Goal: Communication & Community: Answer question/provide support

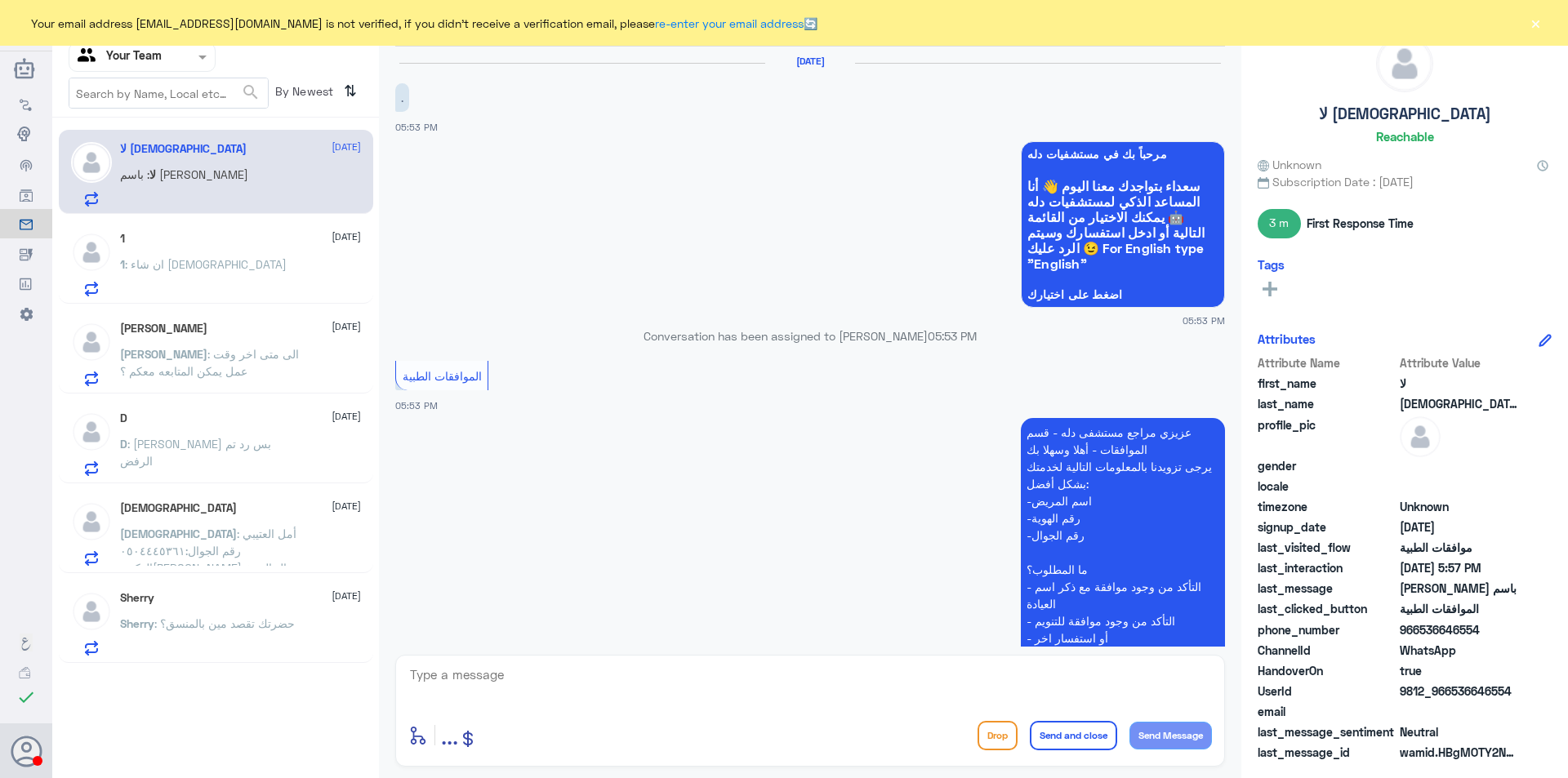
scroll to position [505, 0]
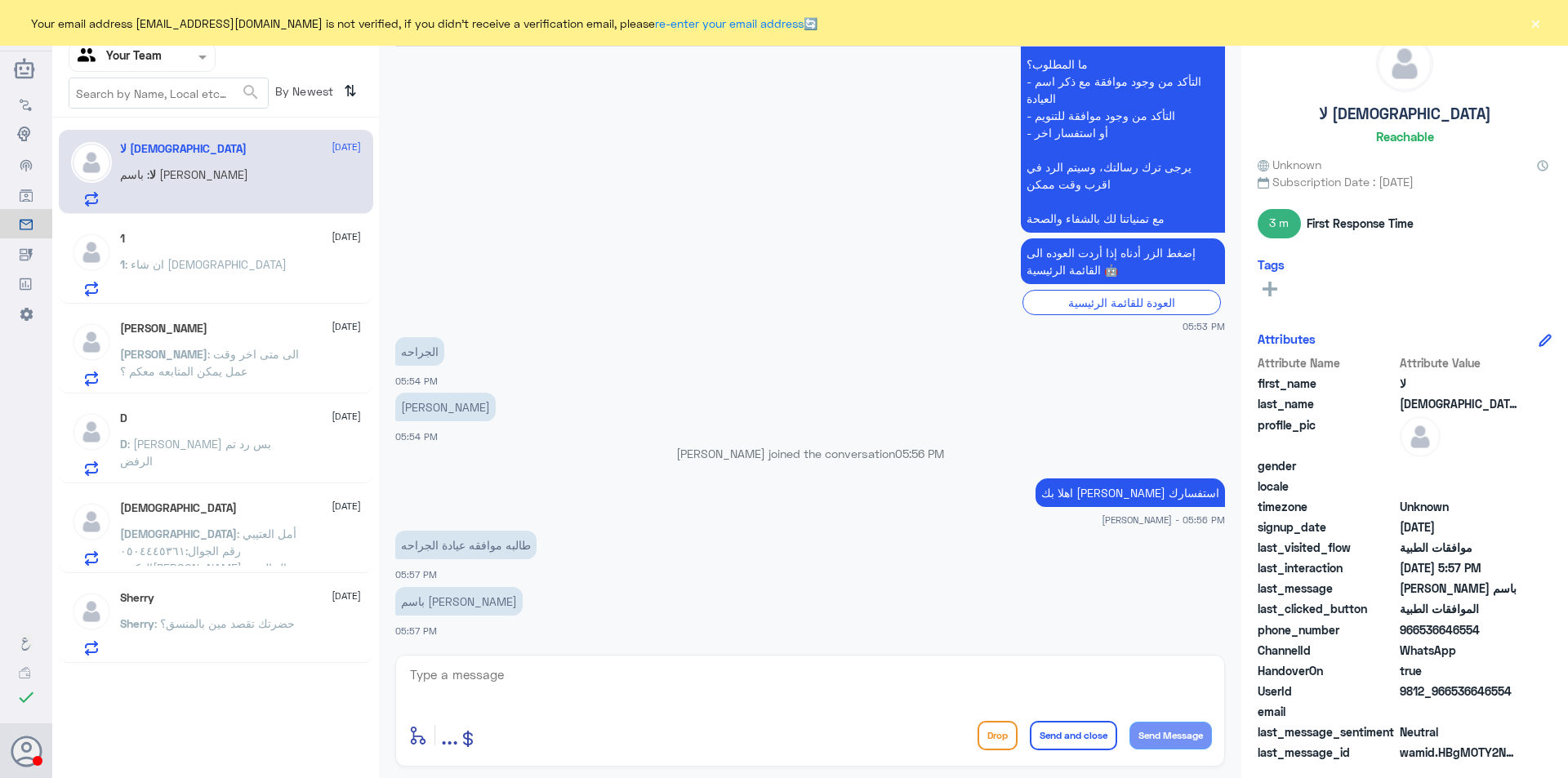
click at [248, 277] on div "1 : ان شاء الله" at bounding box center [241, 278] width 241 height 37
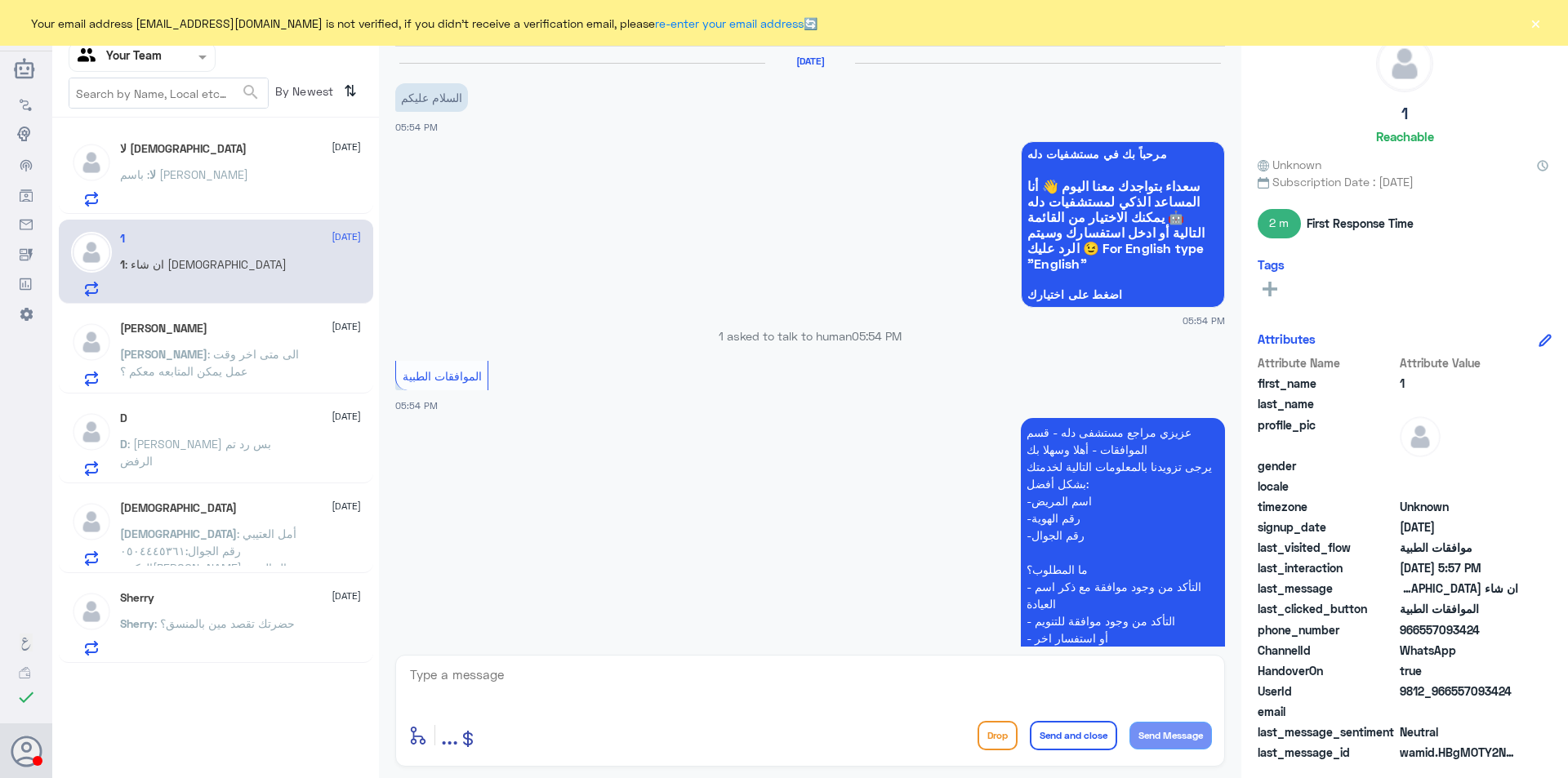
scroll to position [738, 0]
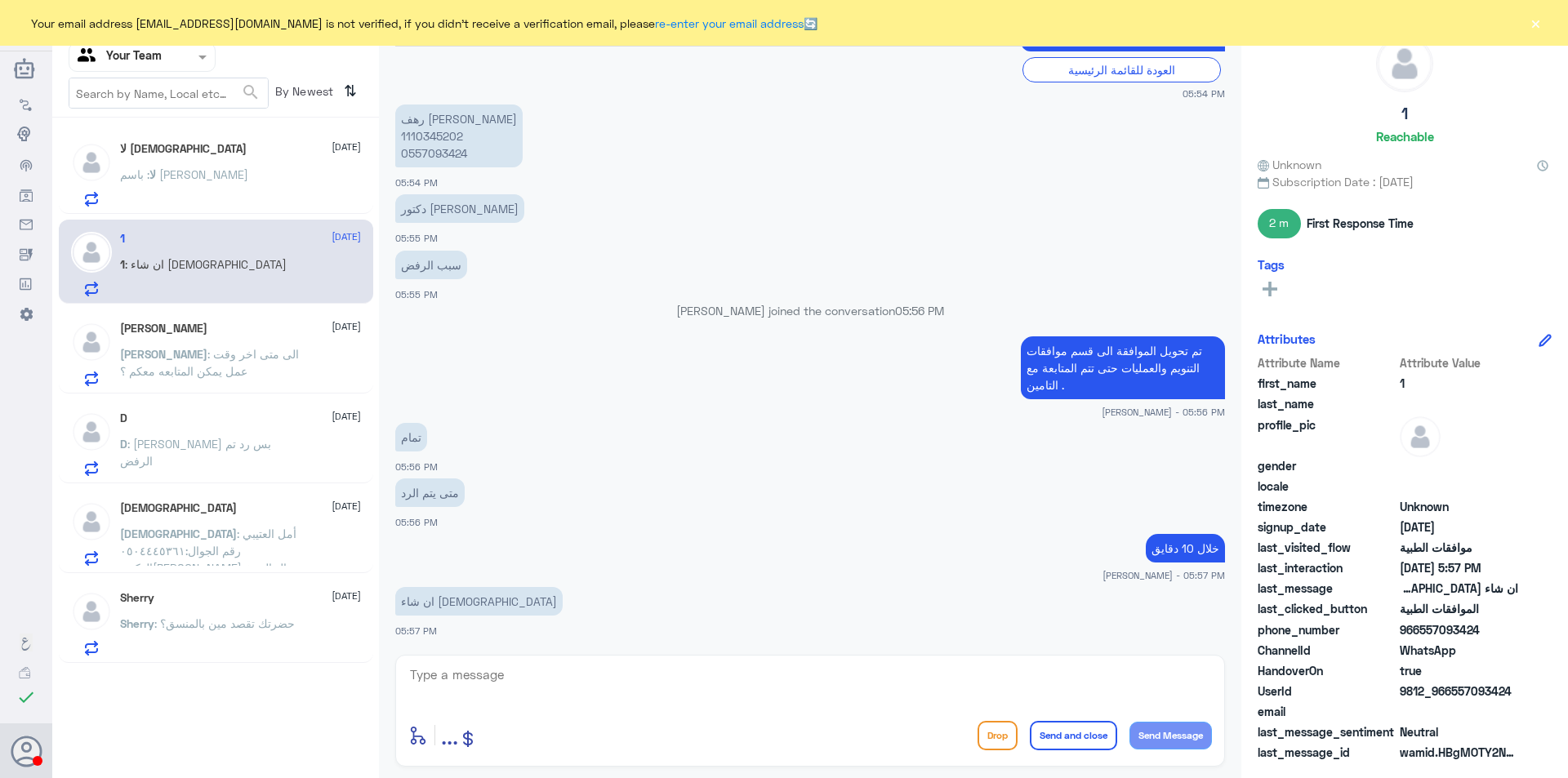
click at [202, 363] on p "Nora : الى متى اخر وقت عمل يمكن المتابعه معكم ؟" at bounding box center [212, 365] width 184 height 40
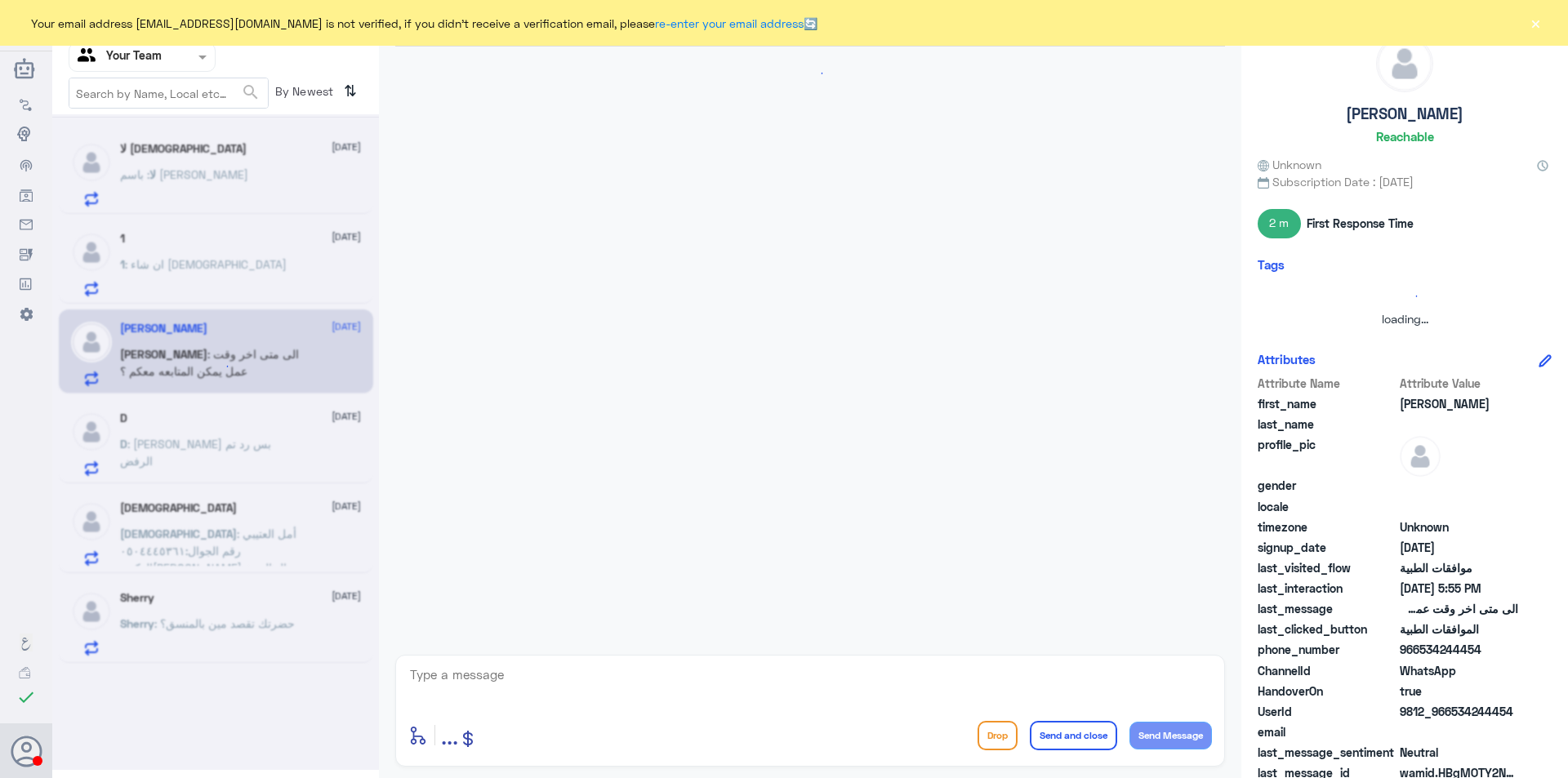
scroll to position [2205, 0]
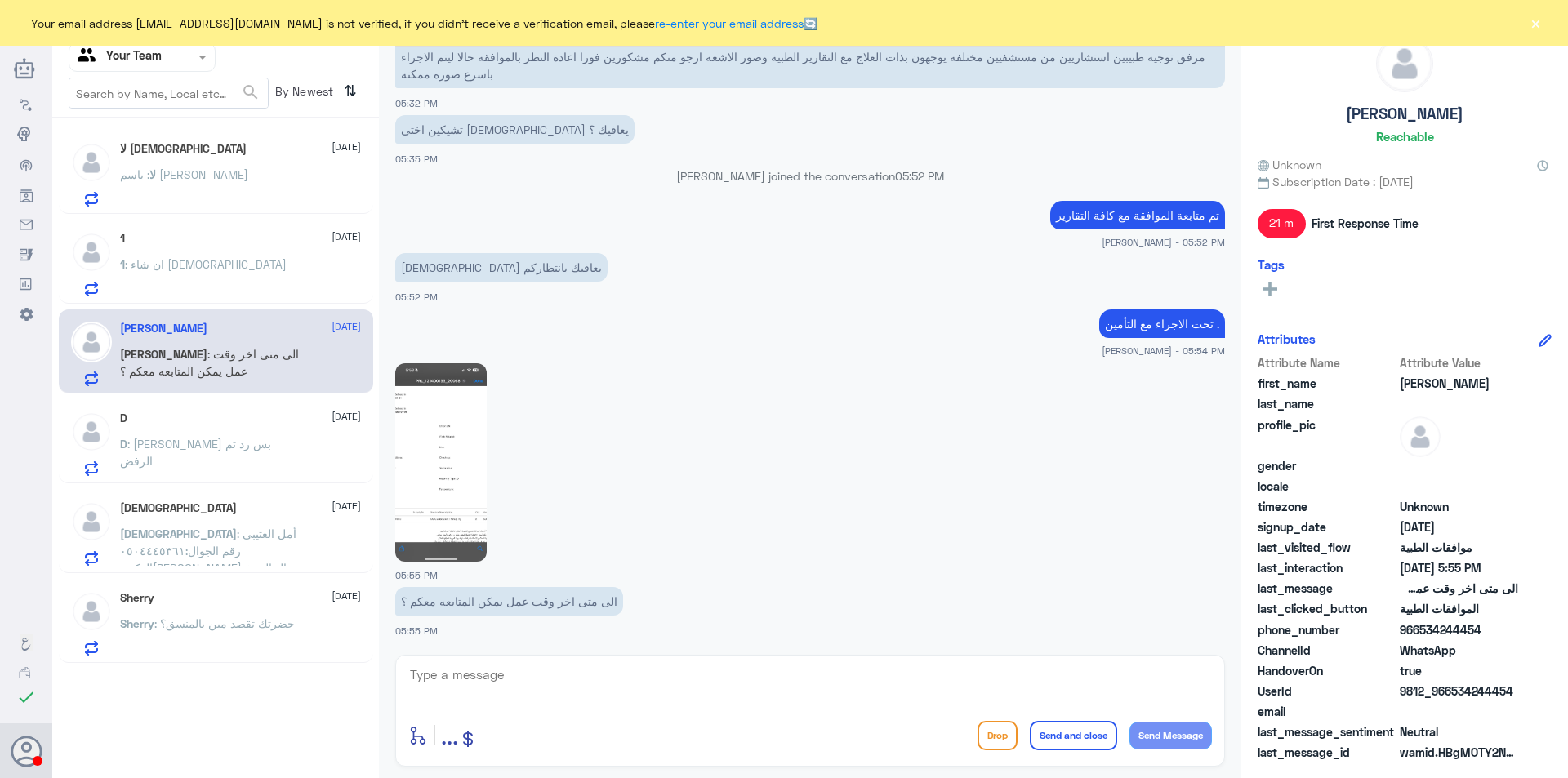
click at [454, 483] on img at bounding box center [441, 463] width 91 height 199
click at [242, 442] on span ": [PERSON_NAME] بس رد تم الرفض" at bounding box center [196, 452] width 151 height 31
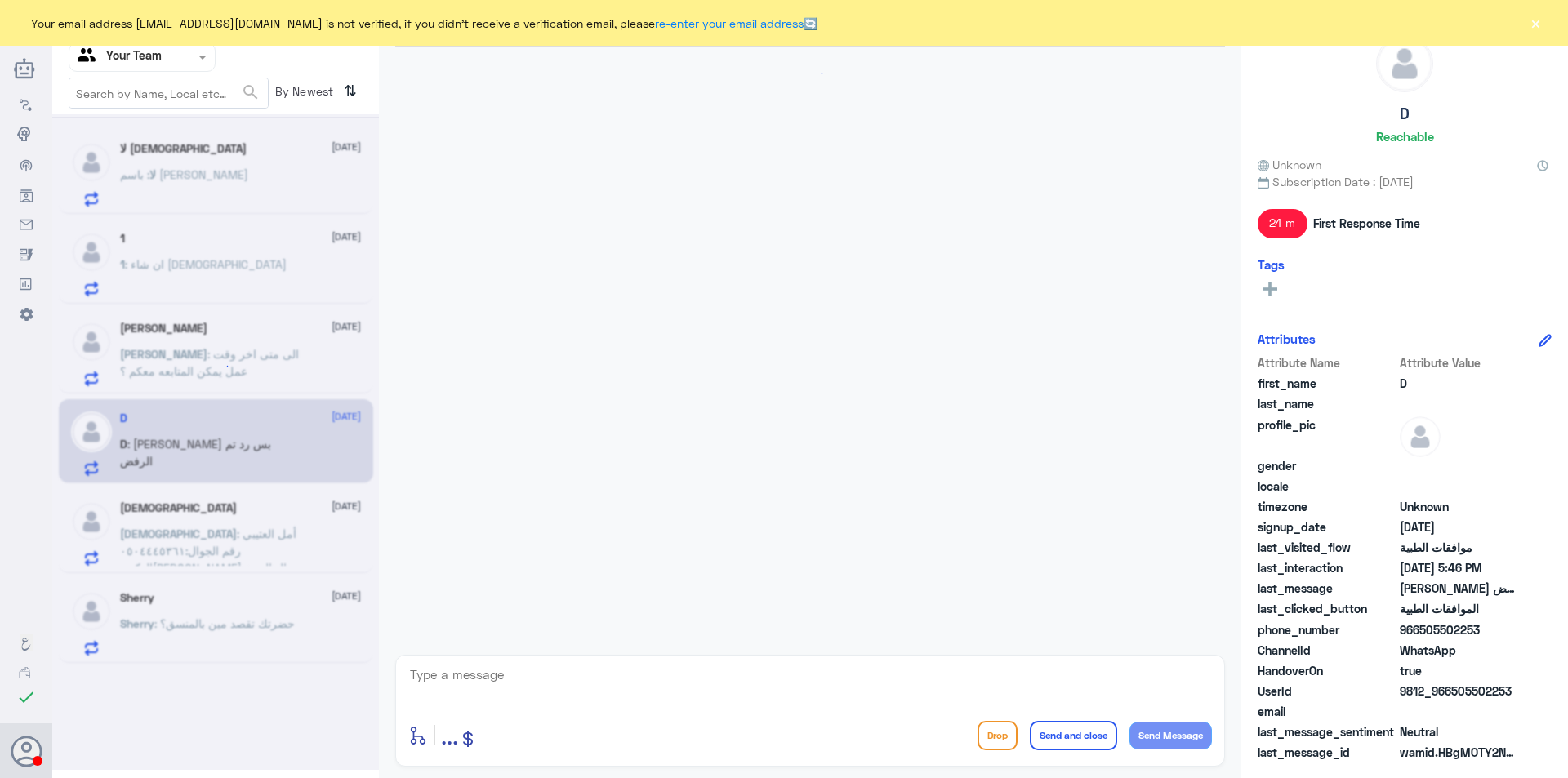
scroll to position [445, 0]
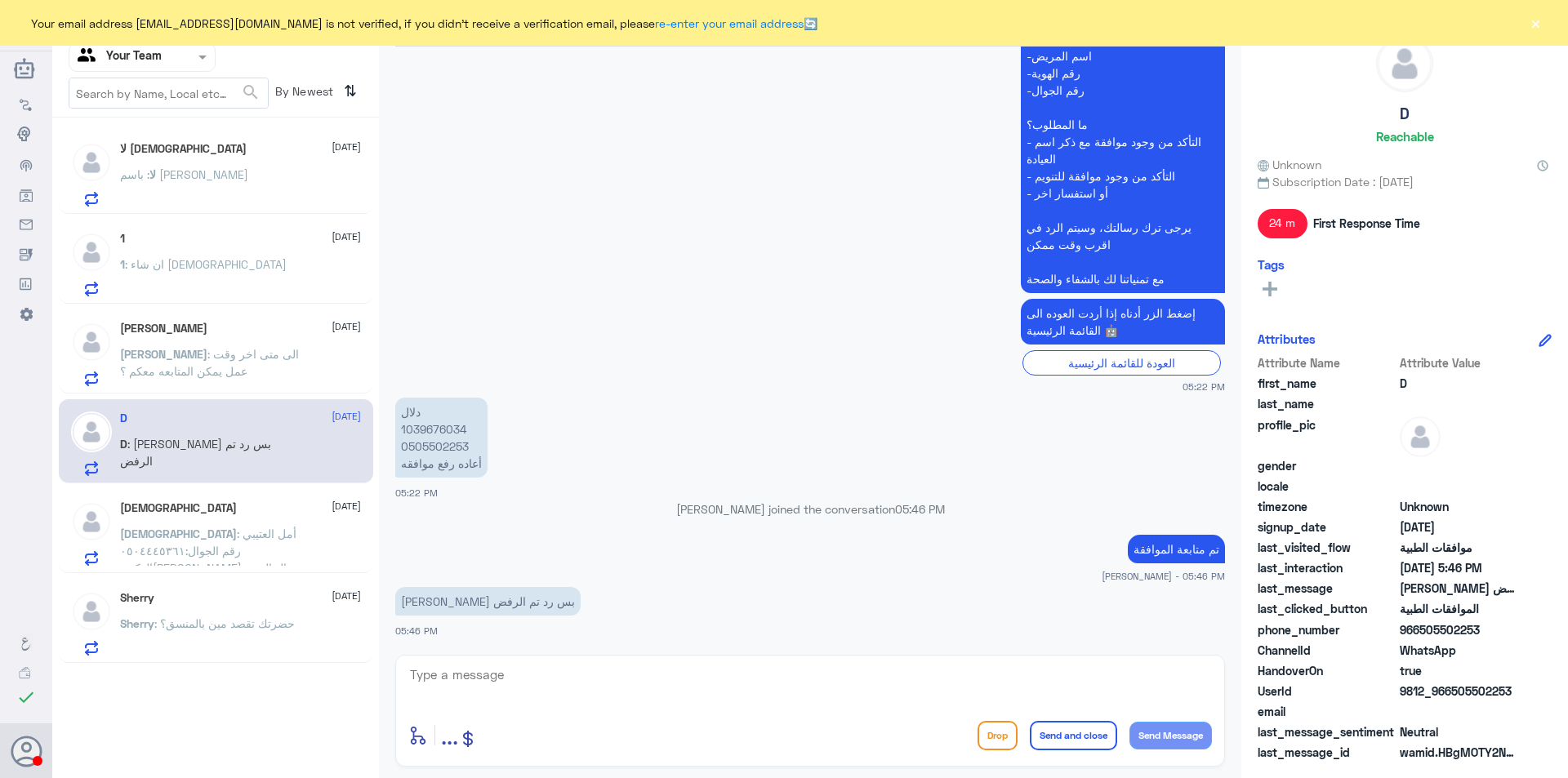
click at [246, 535] on p "سبحان : أمل العتيبي رقم الجوال:٠٥٠٤٤٤٥٣٦١ الدكتوره غدير ال الشيخ طلبت اجراء تنو…" at bounding box center [212, 545] width 184 height 40
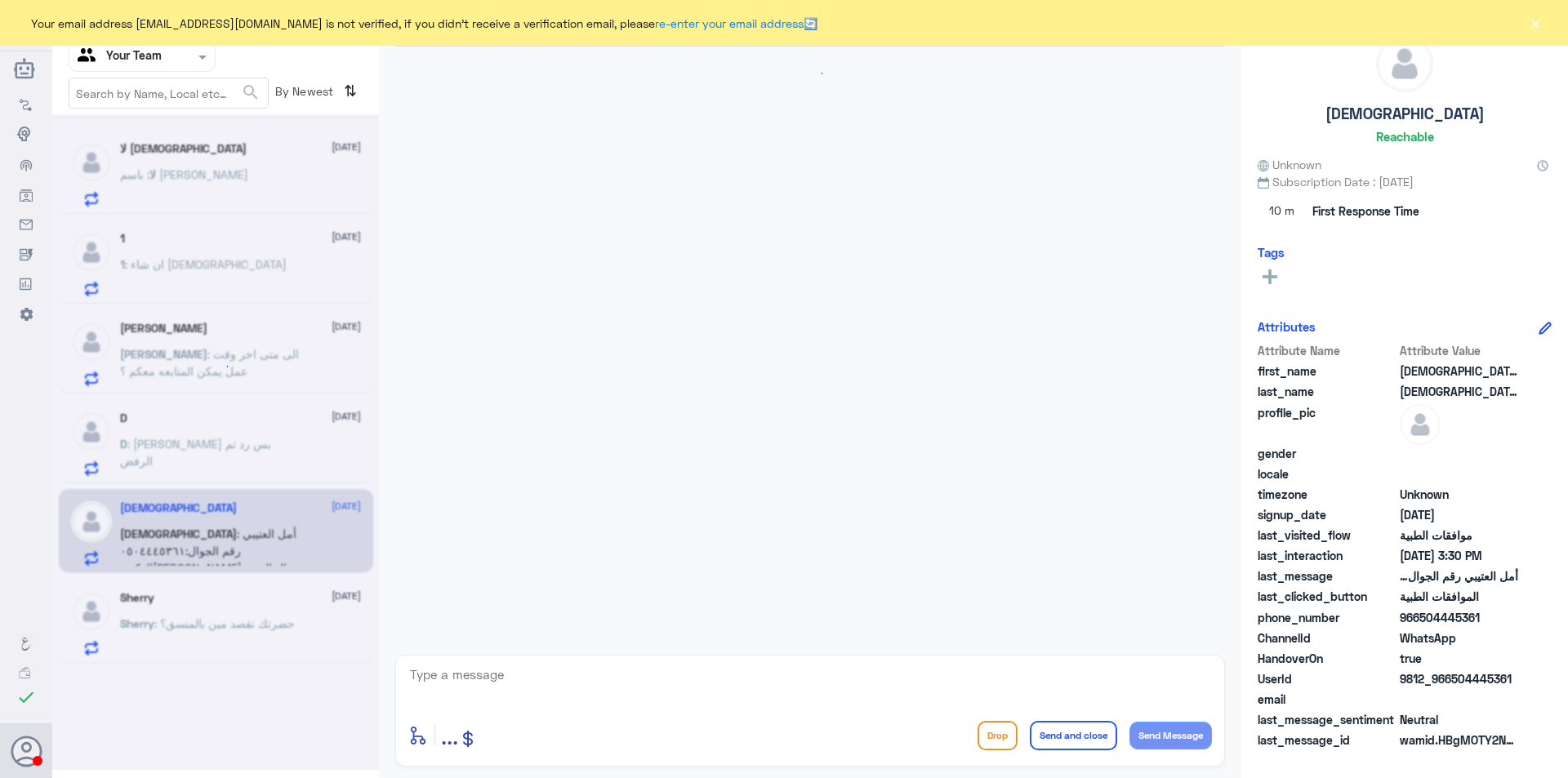
scroll to position [1154, 0]
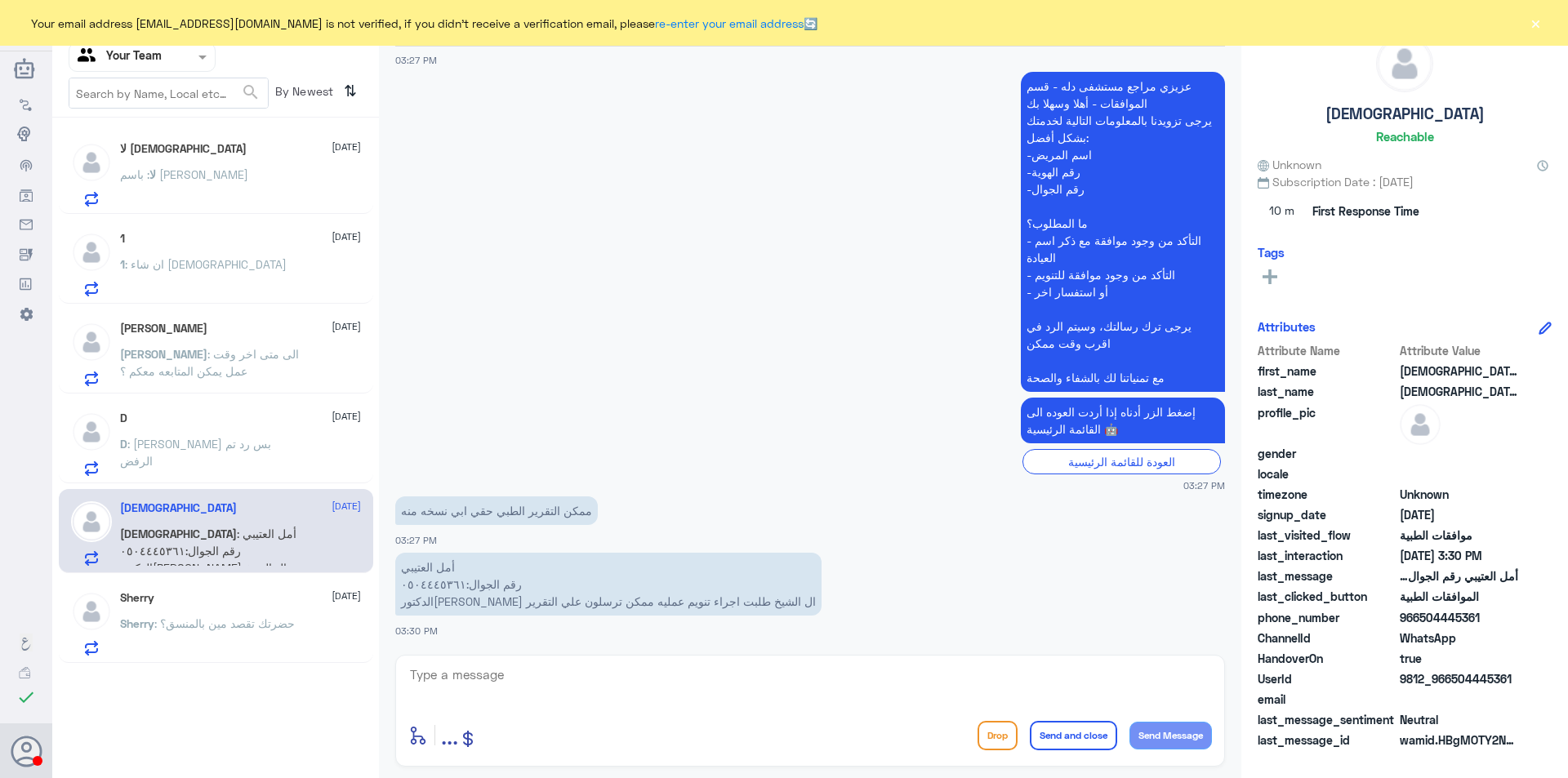
click at [210, 607] on div "Sherry 26 August Sherry : حضرتك تقصد مين بالمنسق؟" at bounding box center [241, 623] width 241 height 64
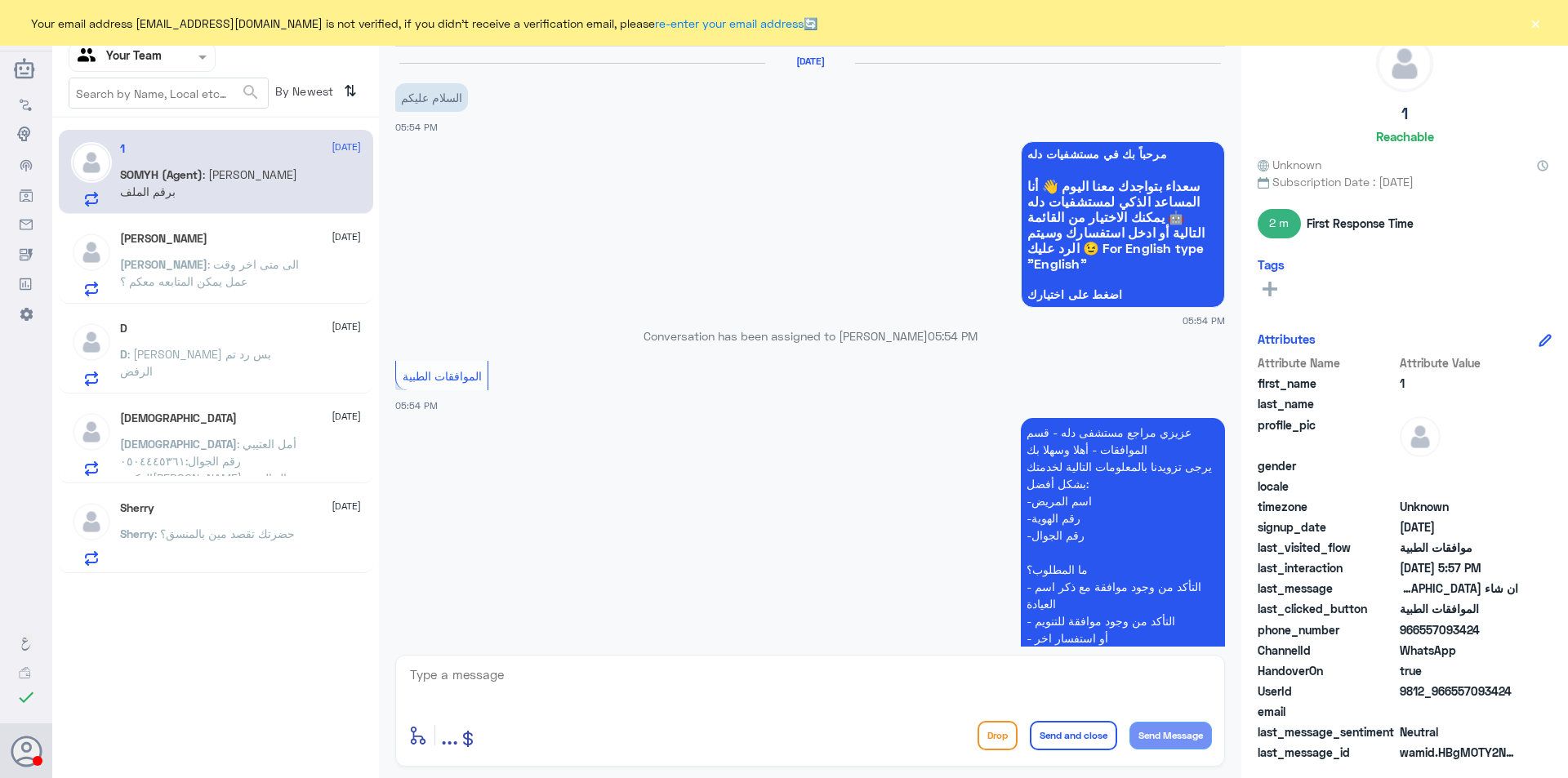
scroll to position [738, 0]
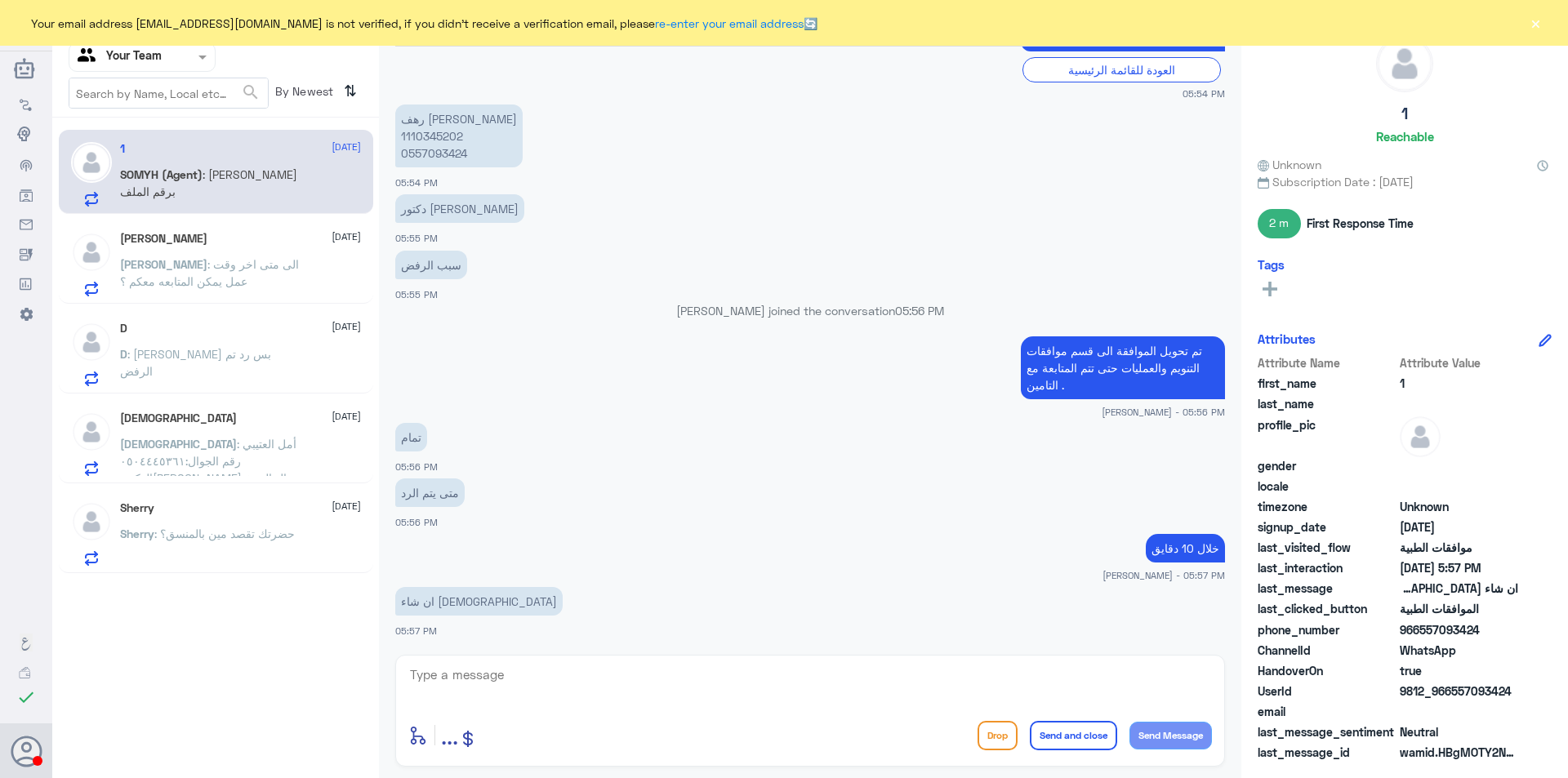
click at [212, 542] on p "Sherry : حضرتك تقصد مين بالمنسق؟" at bounding box center [207, 545] width 175 height 40
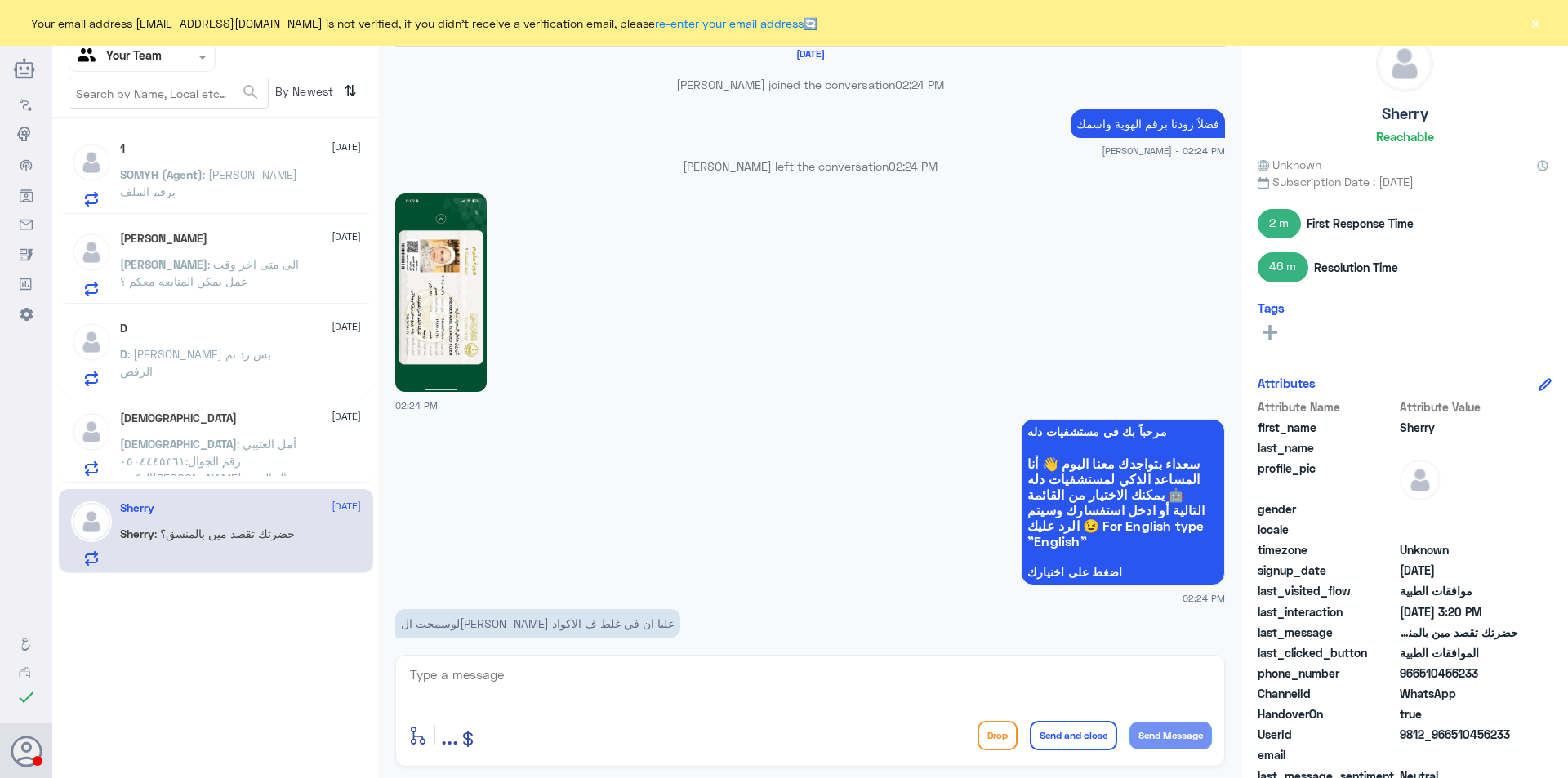
scroll to position [1085, 0]
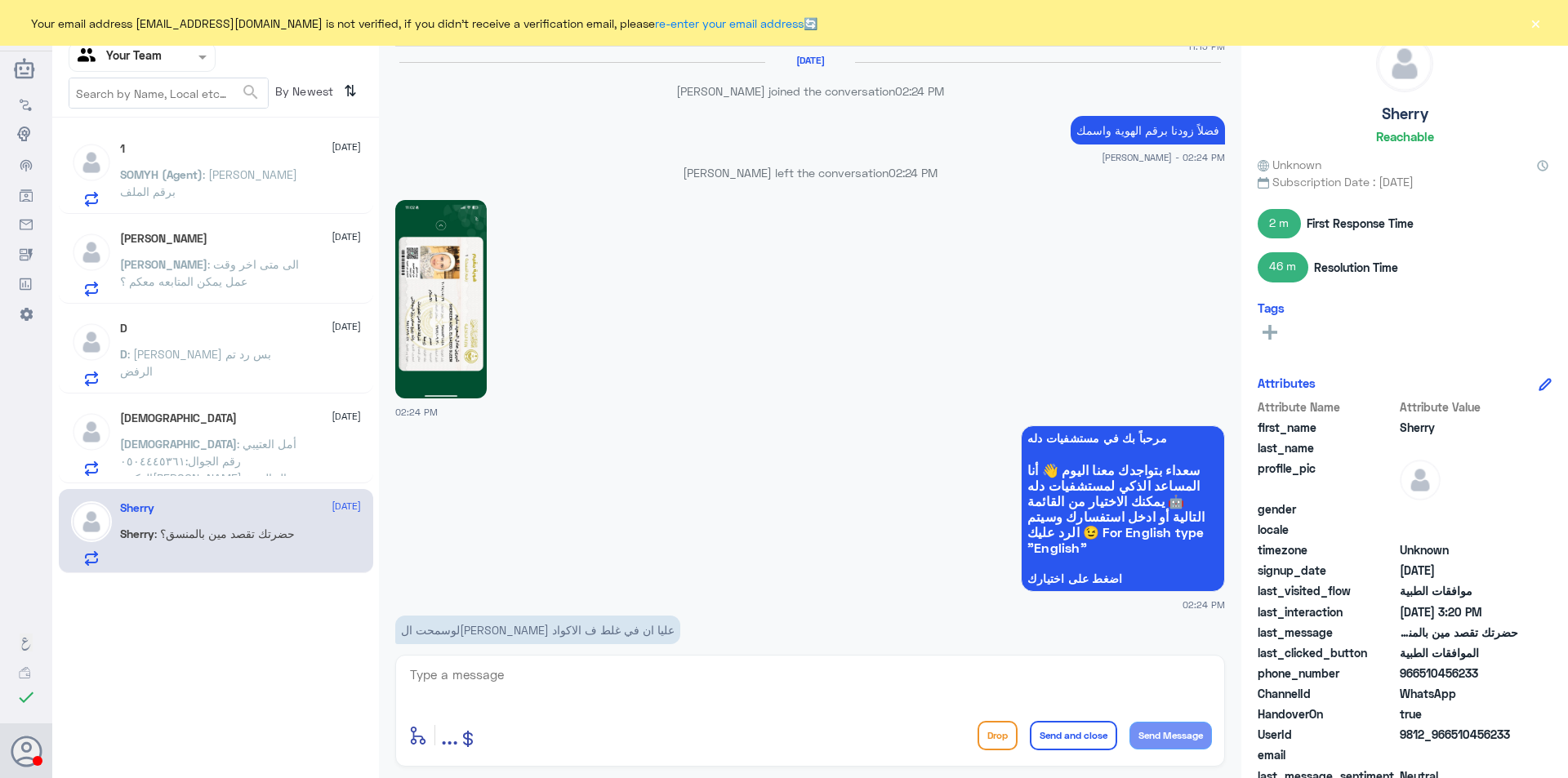
click at [439, 288] on img at bounding box center [441, 299] width 91 height 199
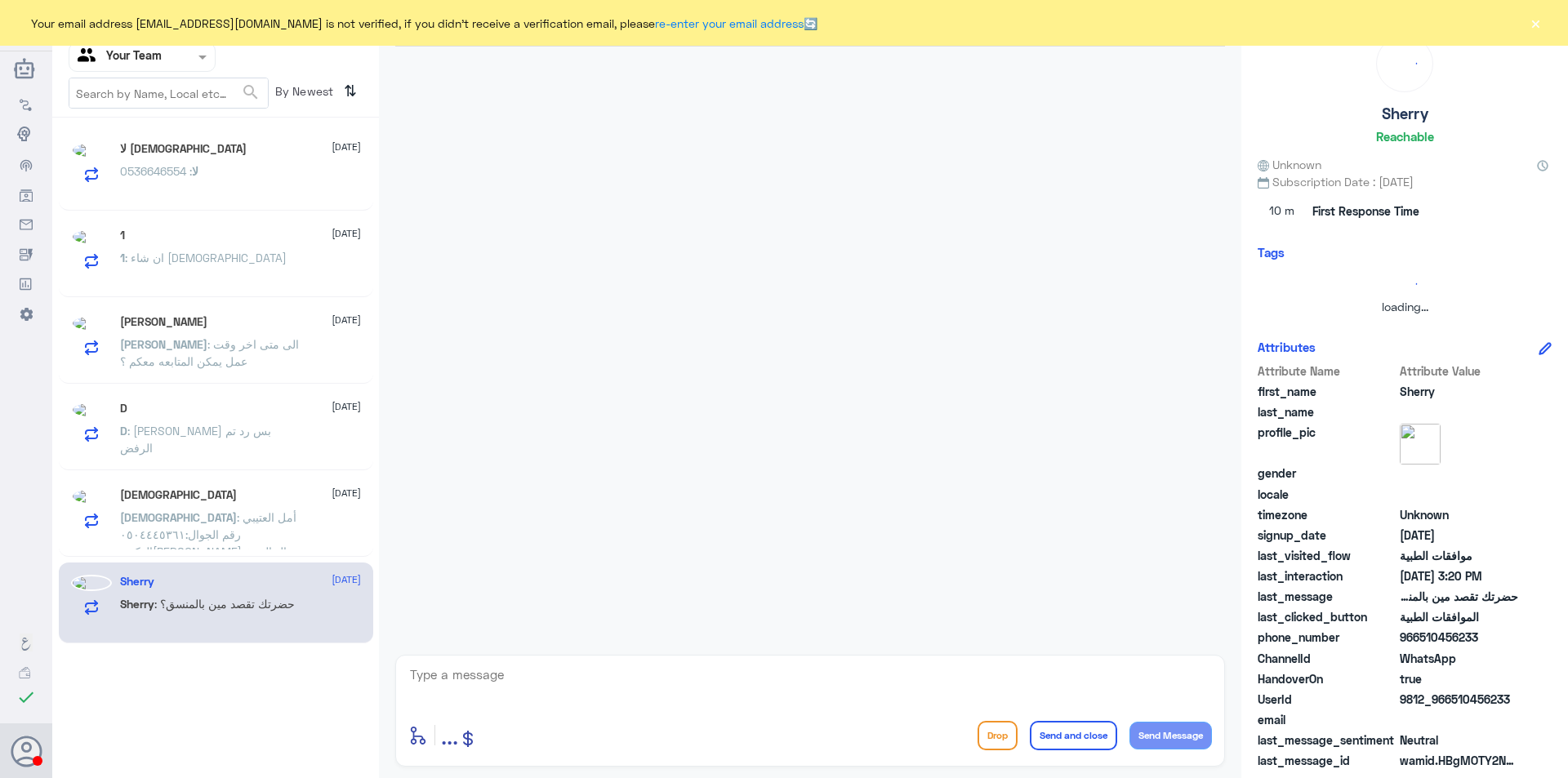
click at [1543, 28] on button "×" at bounding box center [1534, 22] width 16 height 16
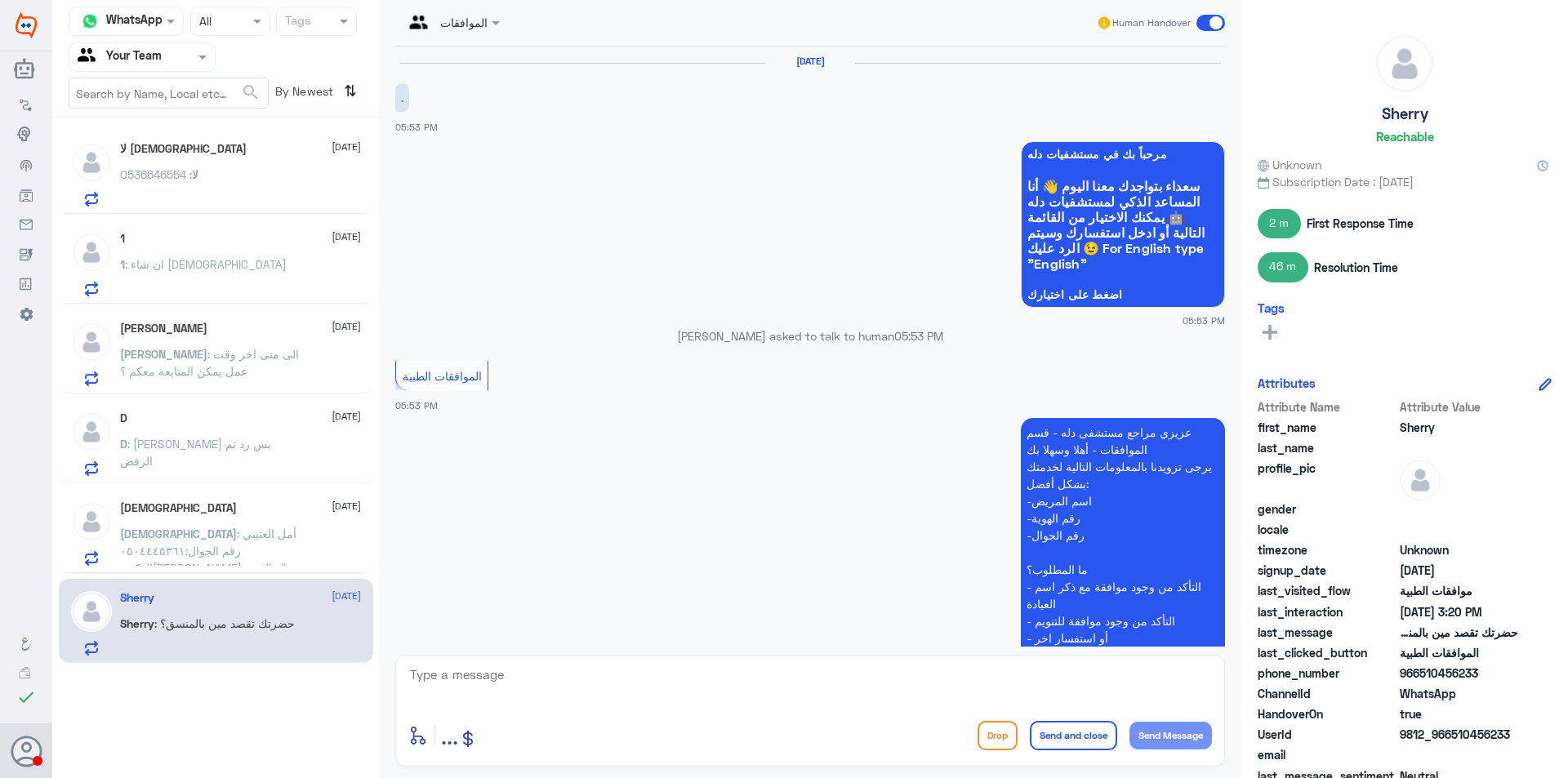
scroll to position [614, 0]
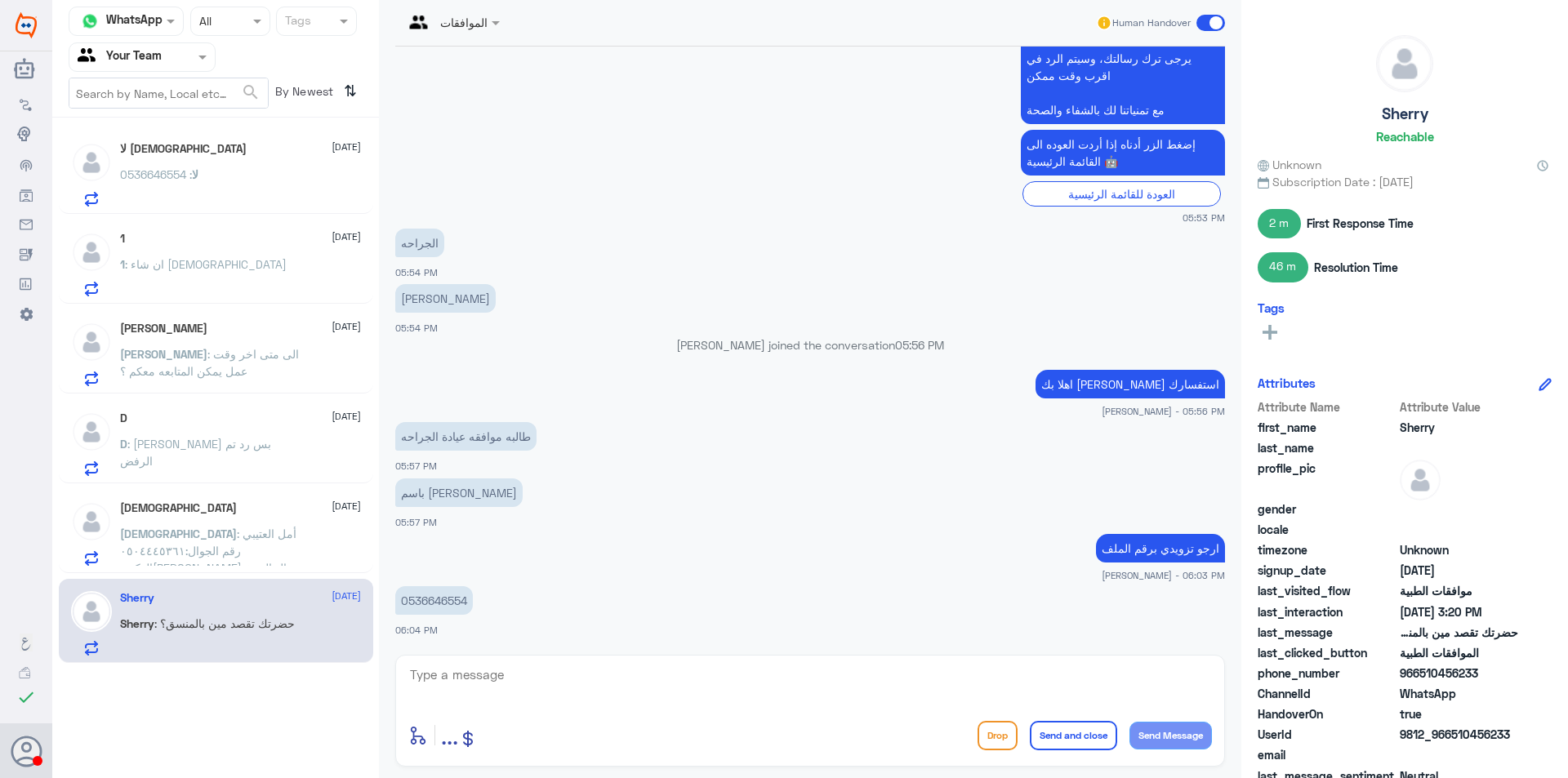
click at [205, 181] on div "لا : 0536646554" at bounding box center [241, 188] width 241 height 37
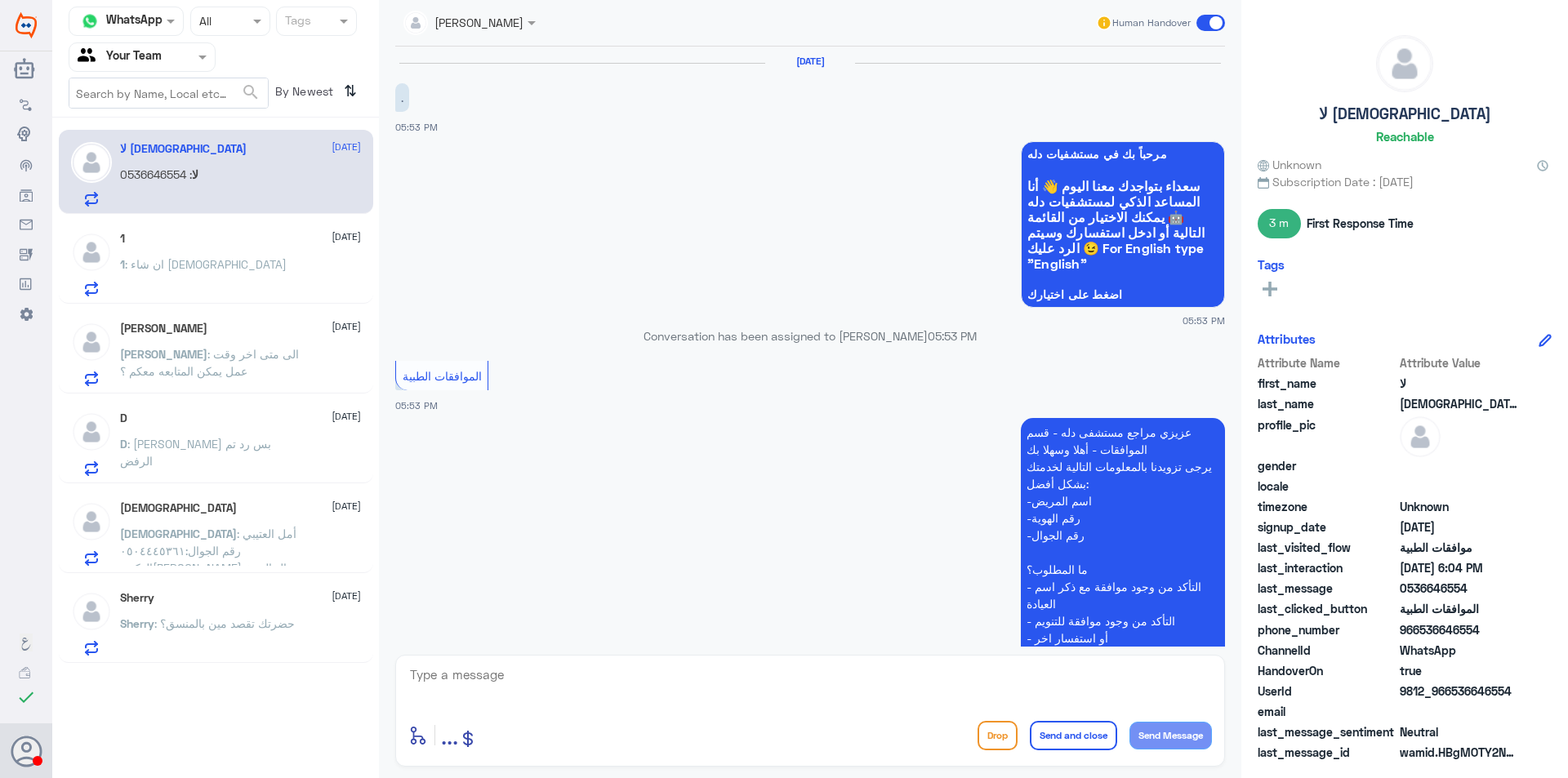
scroll to position [614, 0]
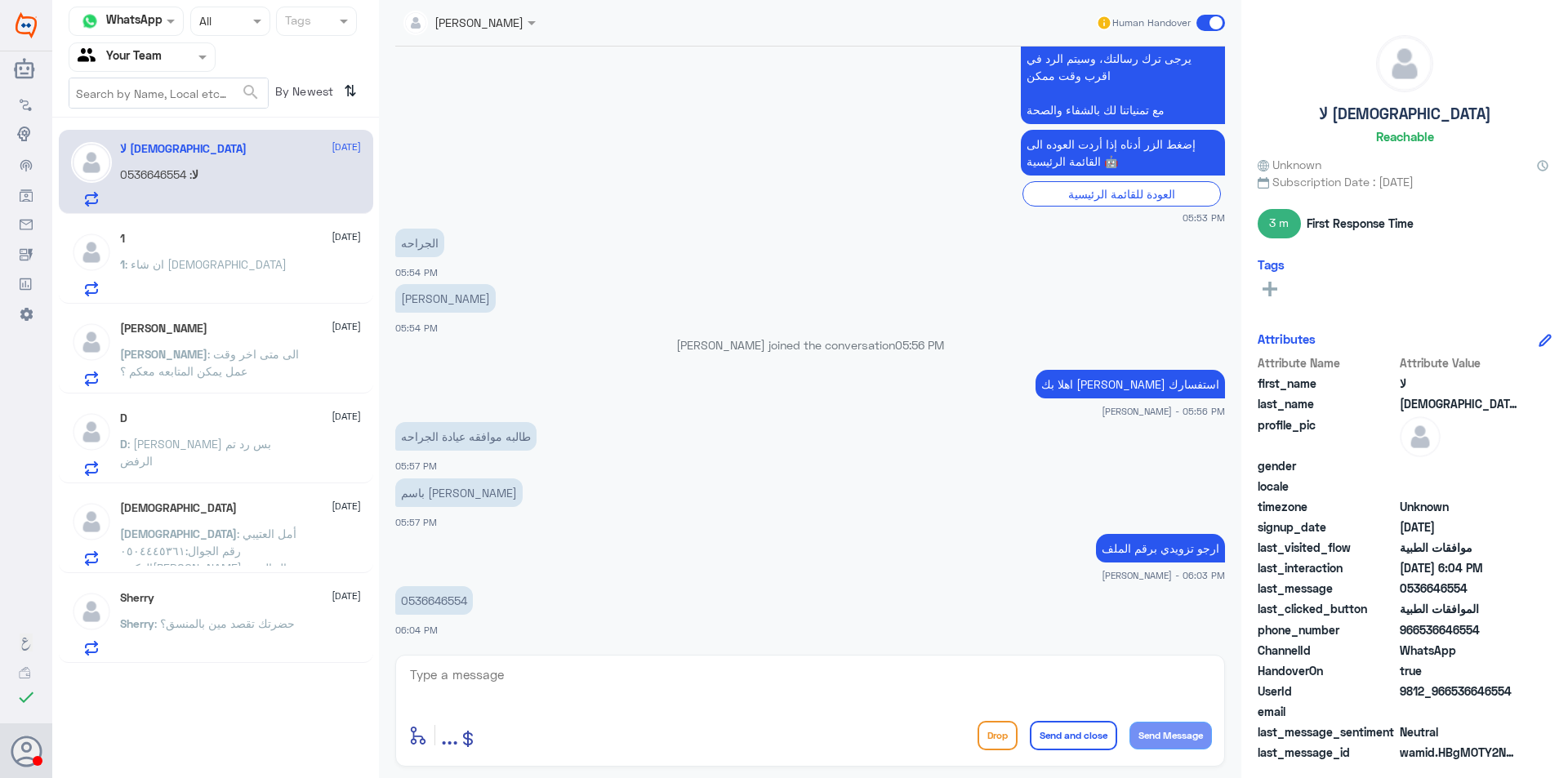
click at [249, 285] on div "1 : ان شاء الله" at bounding box center [241, 278] width 241 height 37
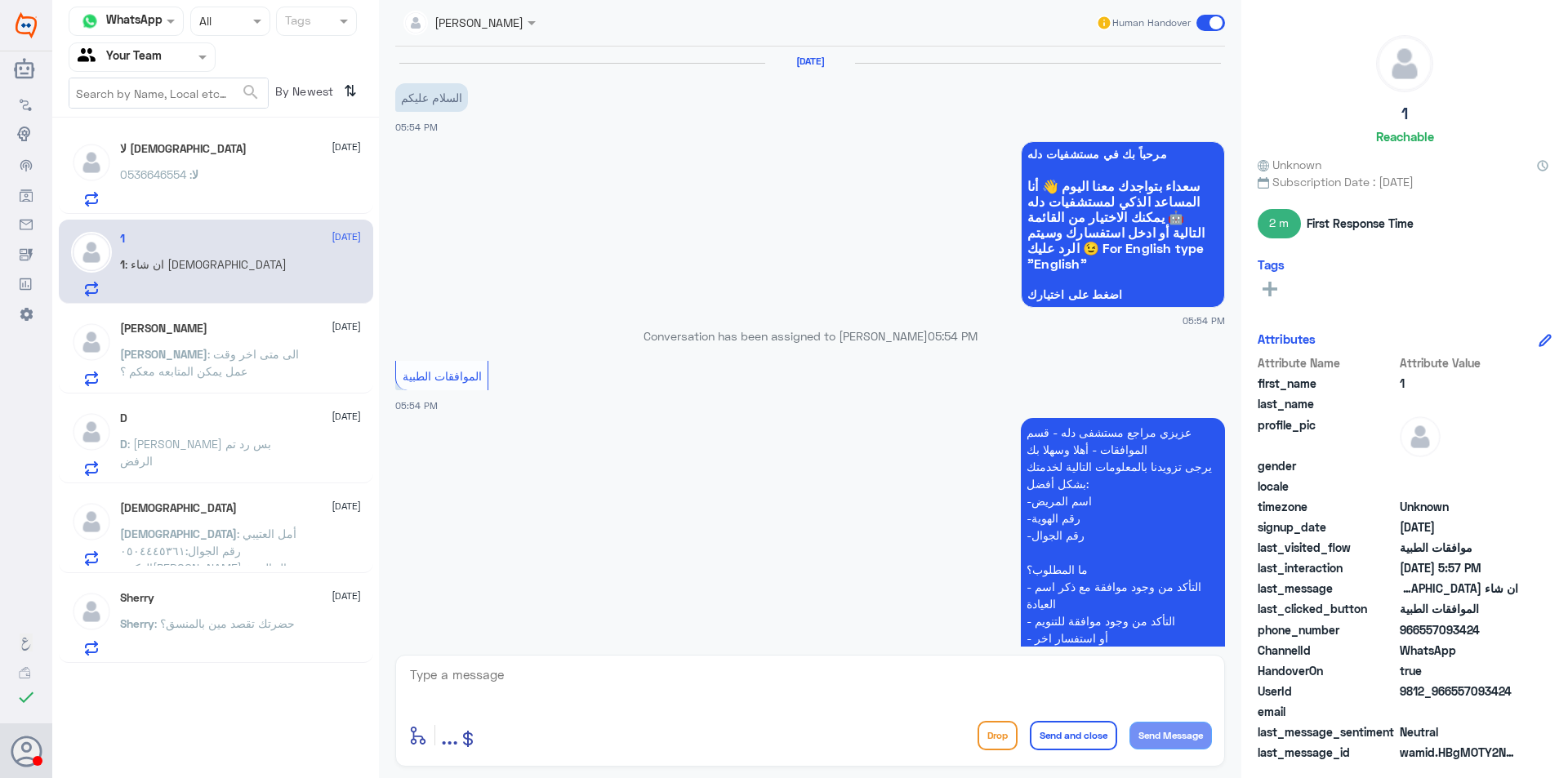
scroll to position [738, 0]
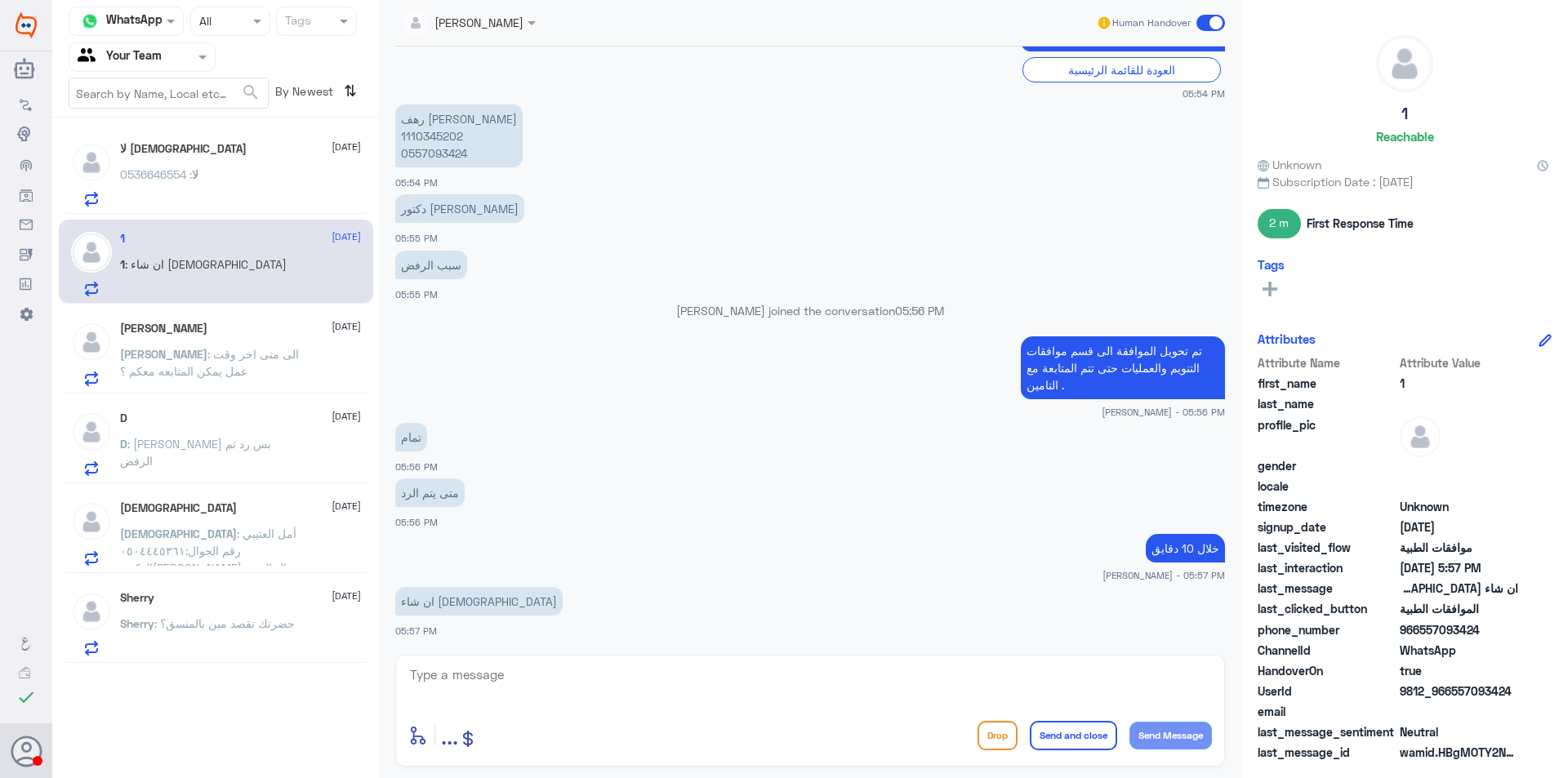
click at [221, 538] on span "[DEMOGRAPHIC_DATA]" at bounding box center [179, 534] width 117 height 14
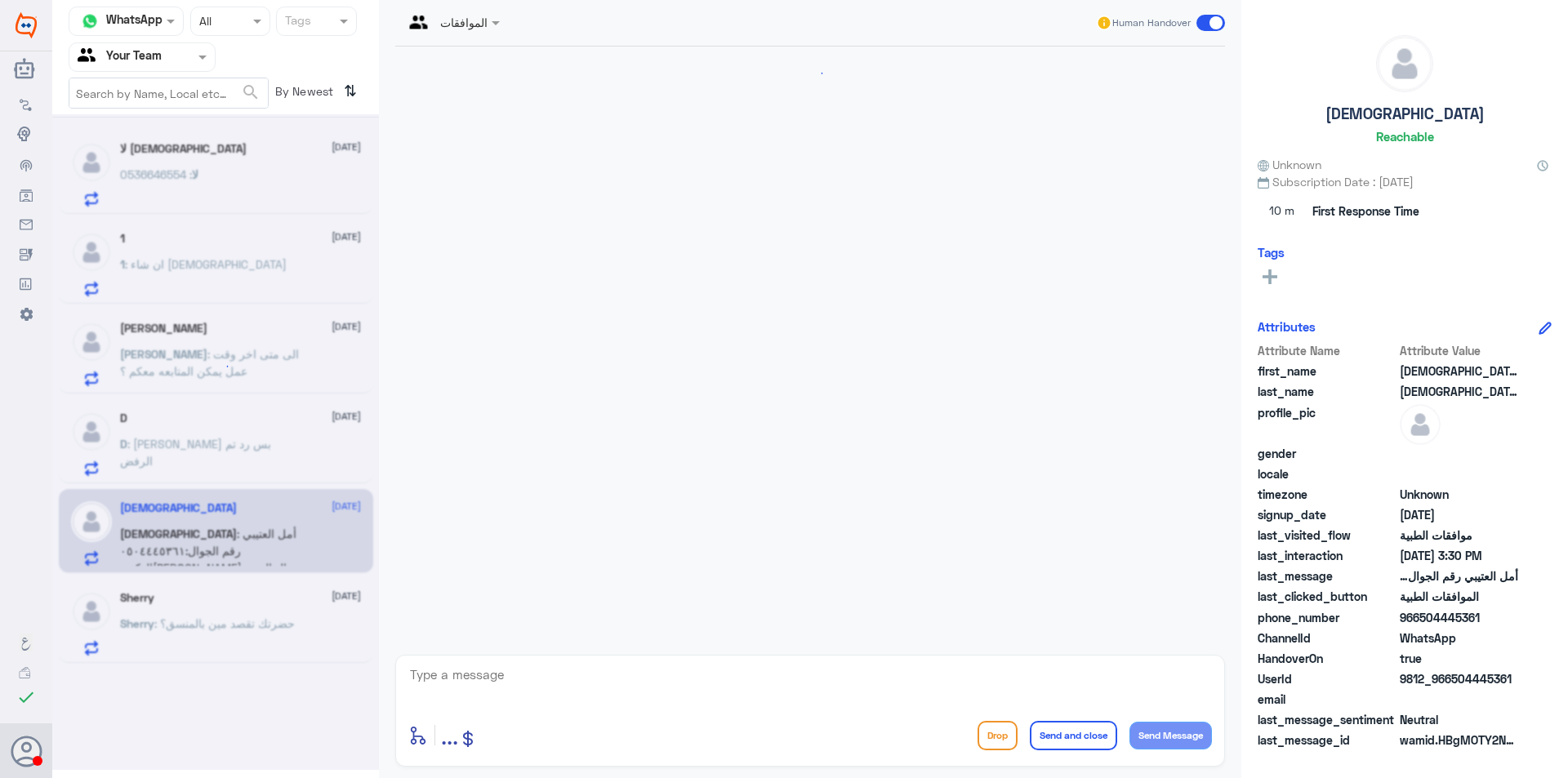
scroll to position [1154, 0]
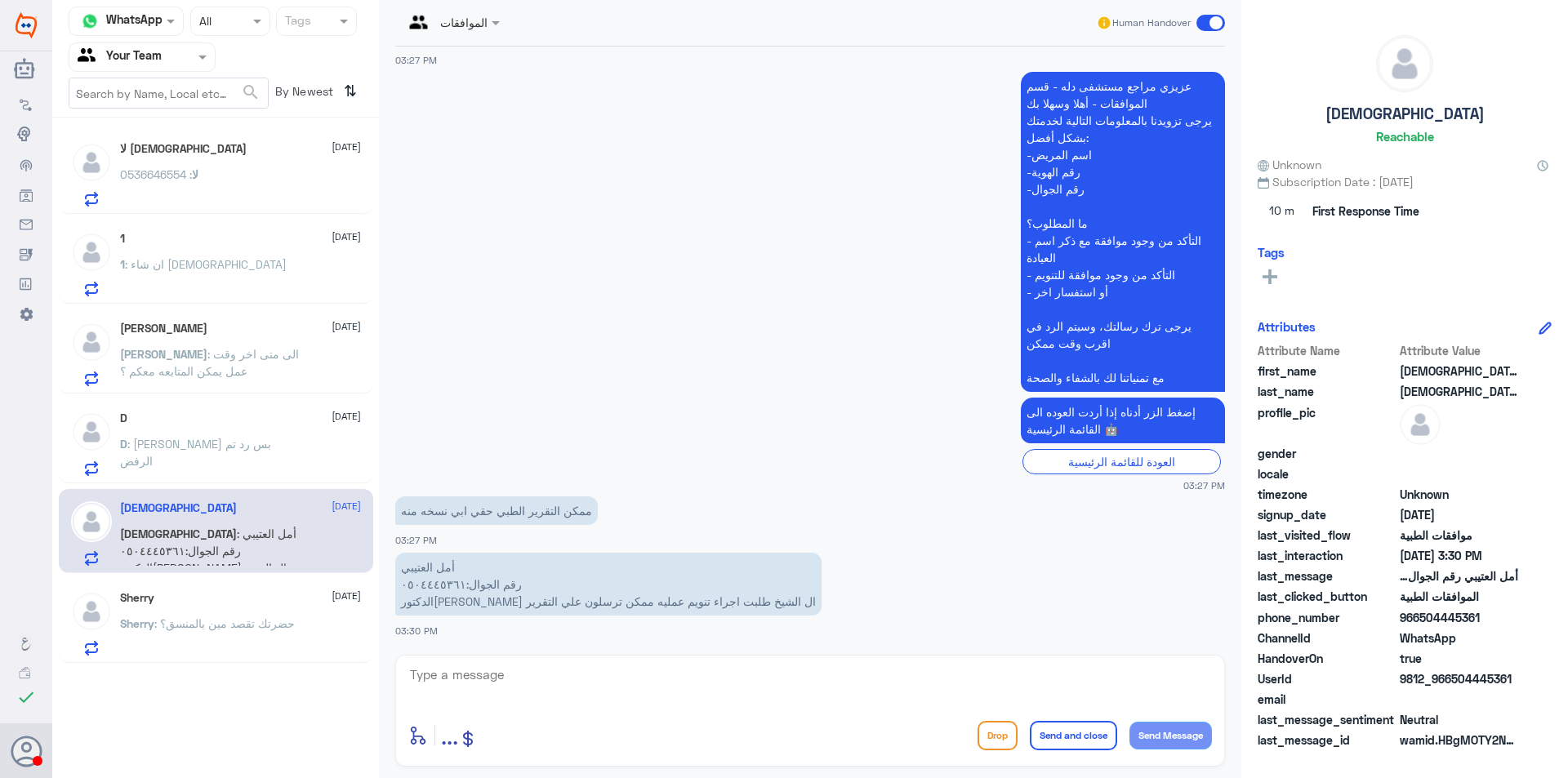
click at [185, 448] on span ": [PERSON_NAME] بس رد تم الرفض" at bounding box center [196, 452] width 151 height 31
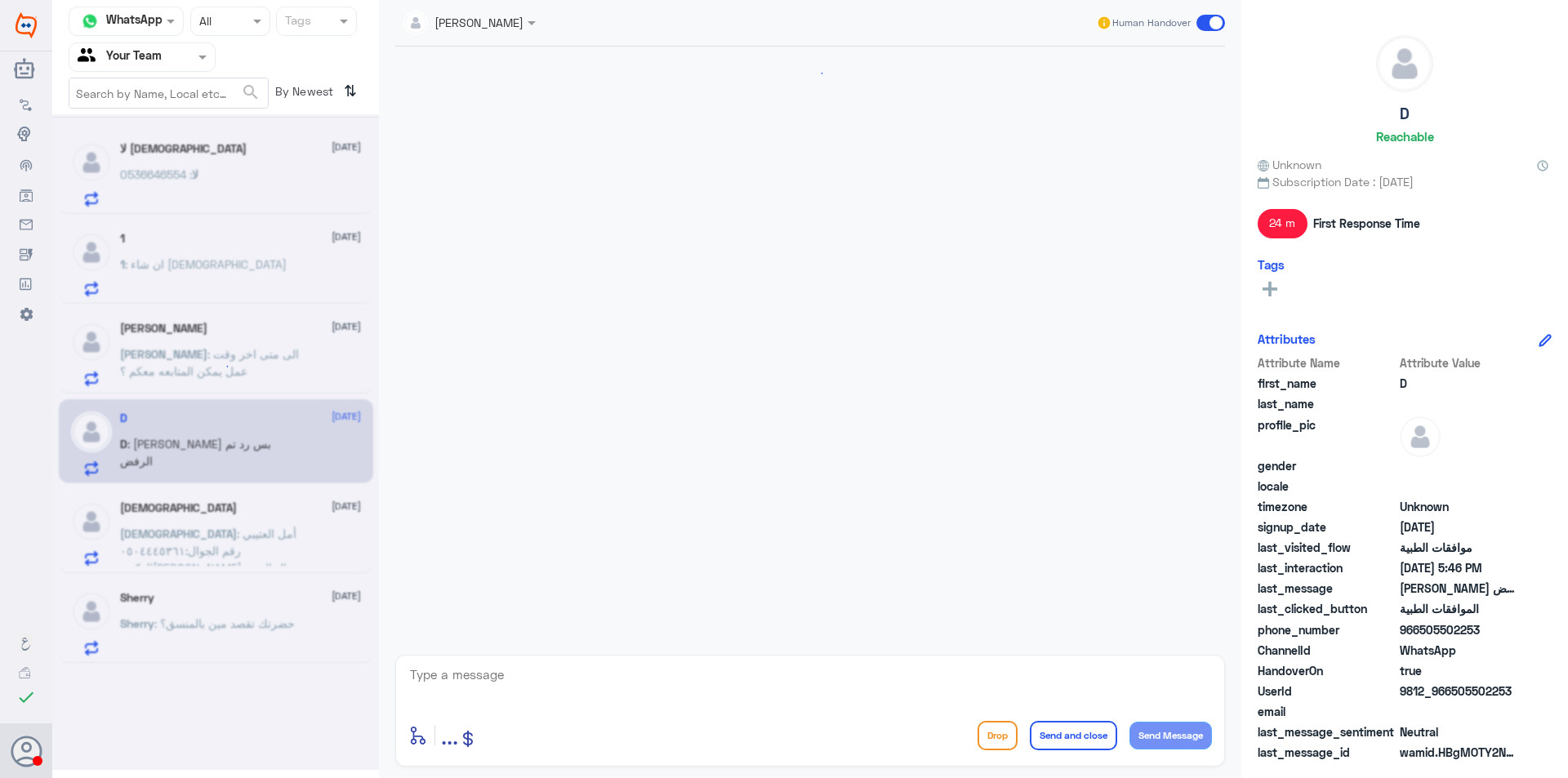
scroll to position [445, 0]
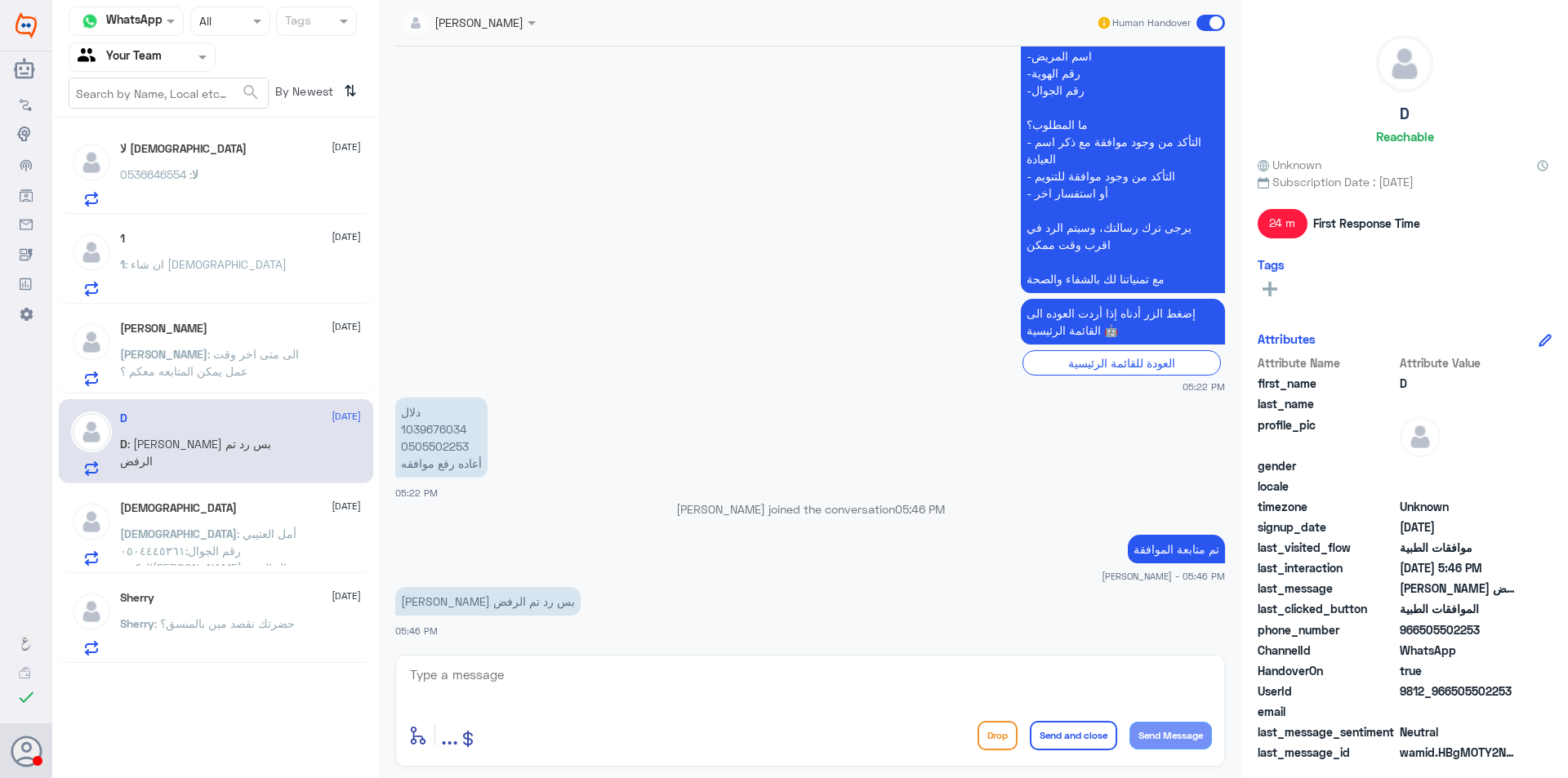
click at [189, 162] on div "لا اله الا الله 26 August لا : 0536646554" at bounding box center [241, 174] width 241 height 64
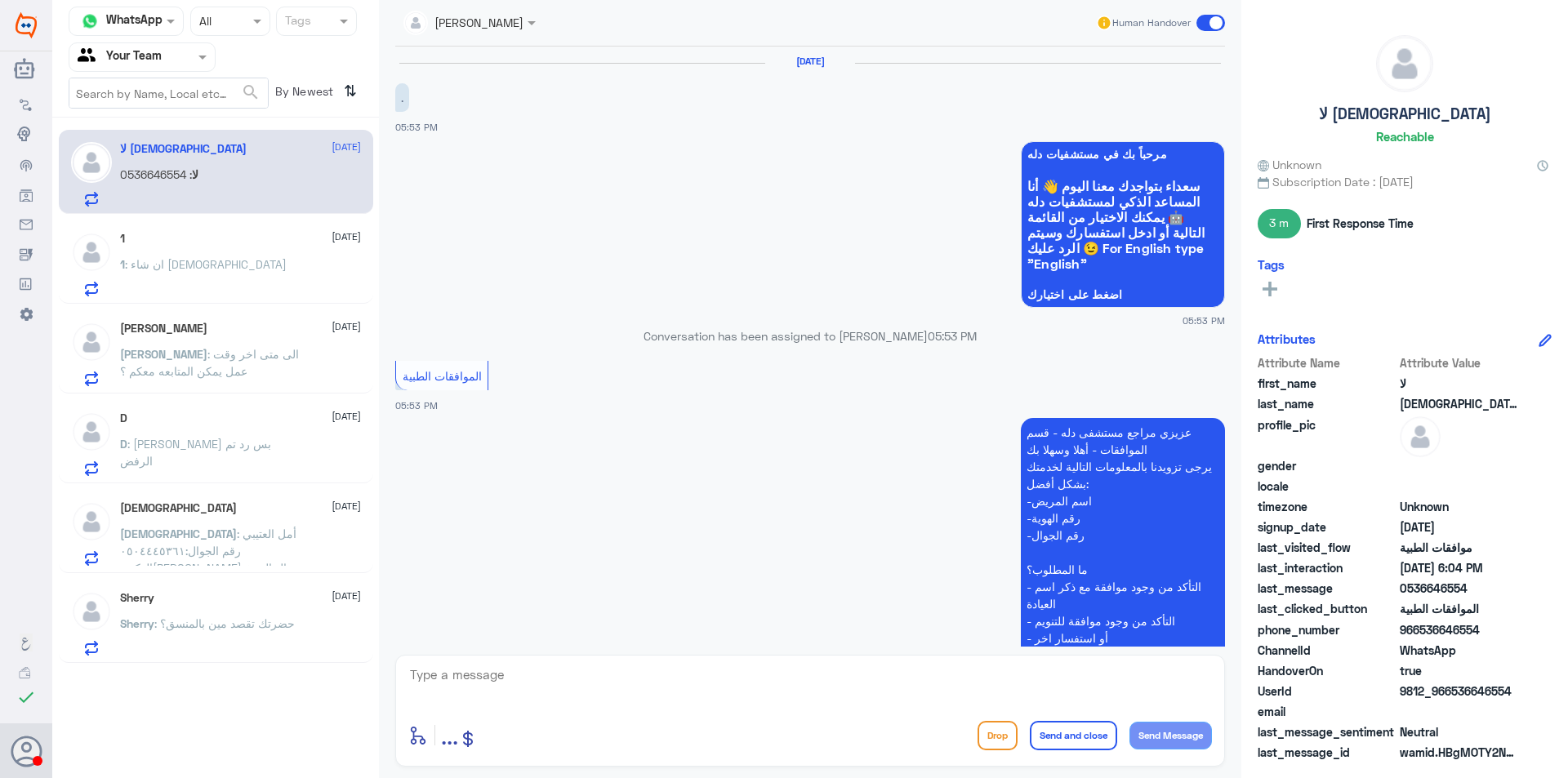
scroll to position [614, 0]
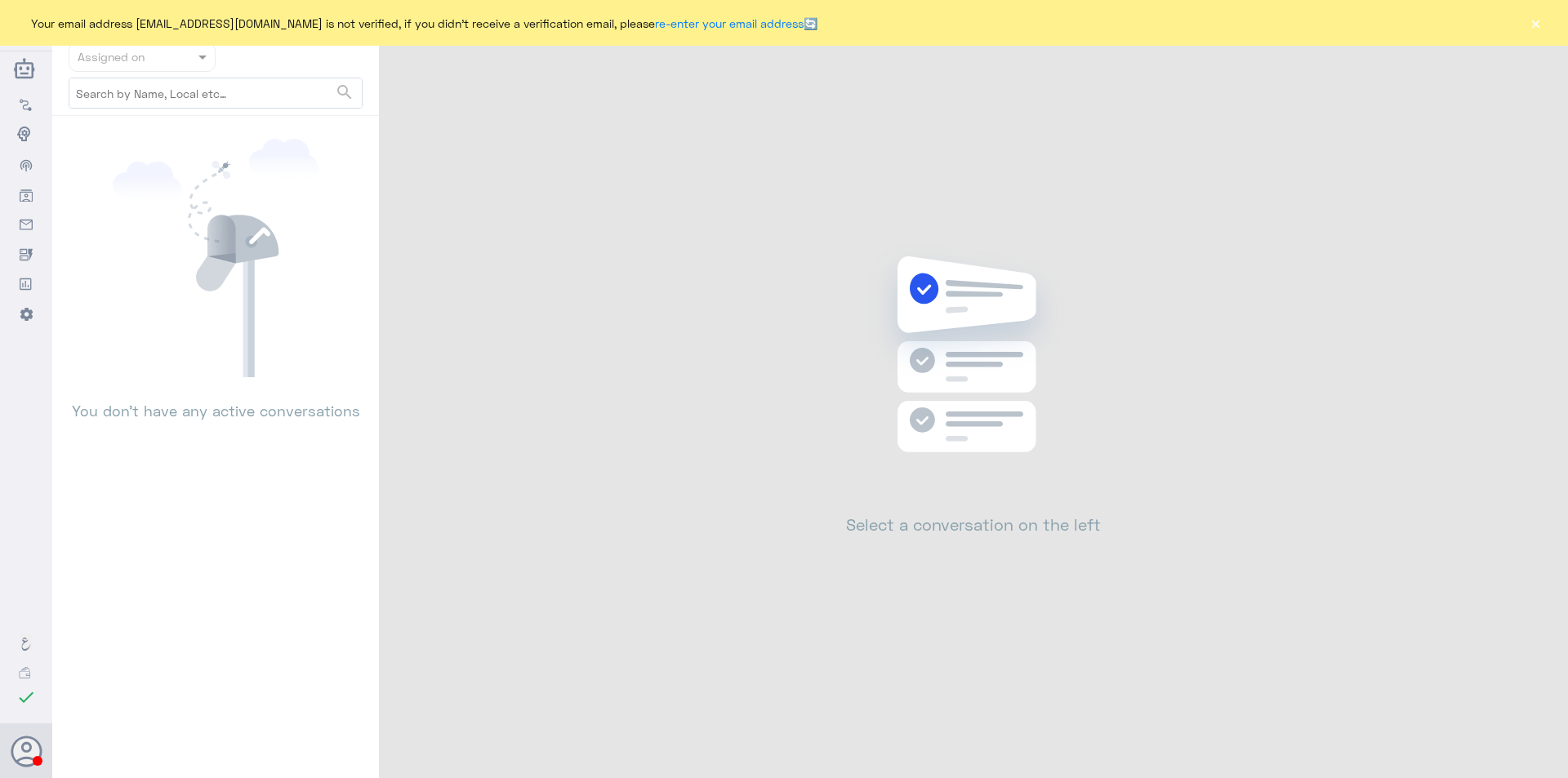
click at [1541, 24] on button "×" at bounding box center [1534, 22] width 16 height 16
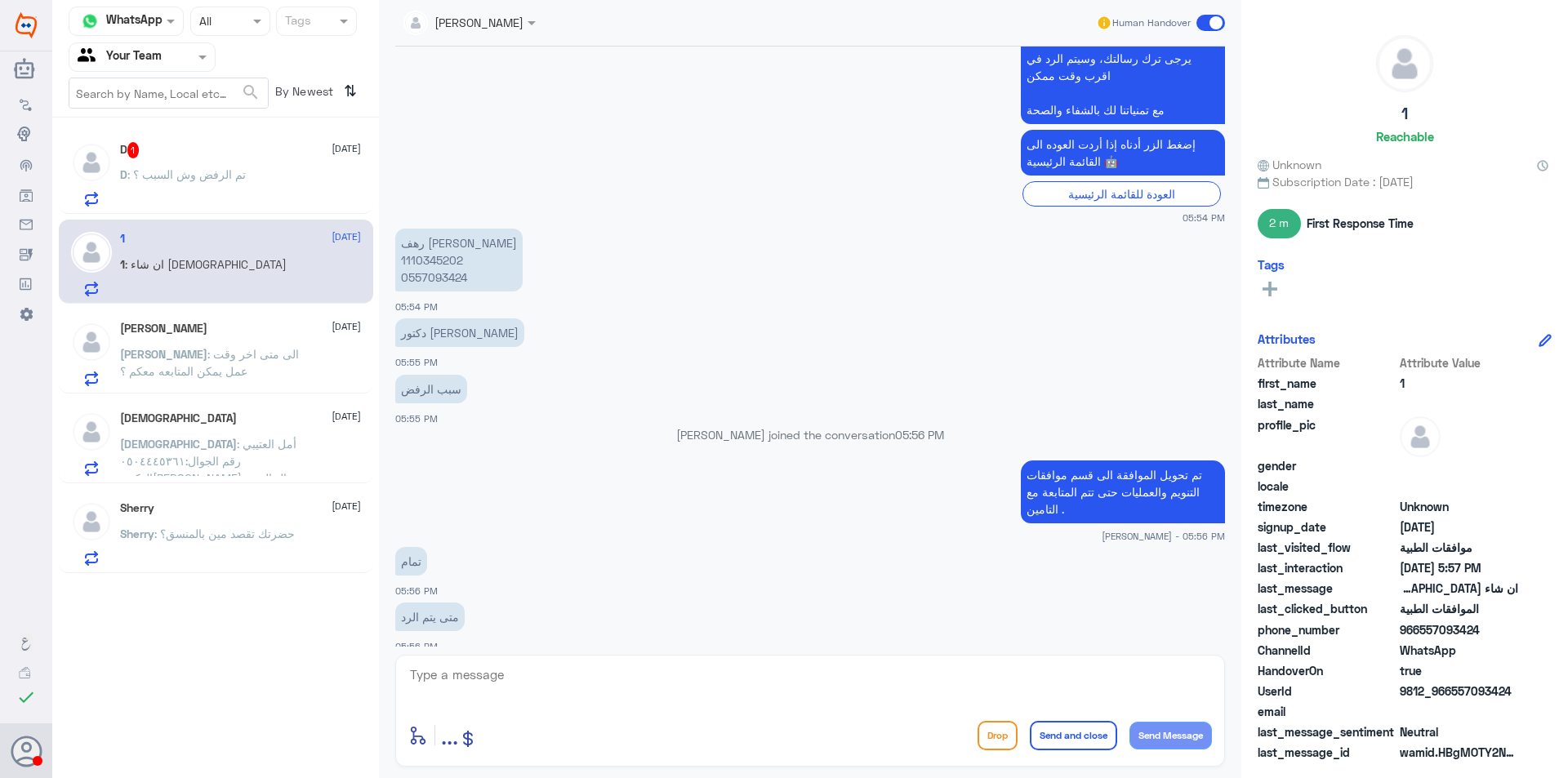
scroll to position [738, 0]
